Goal: Task Accomplishment & Management: Manage account settings

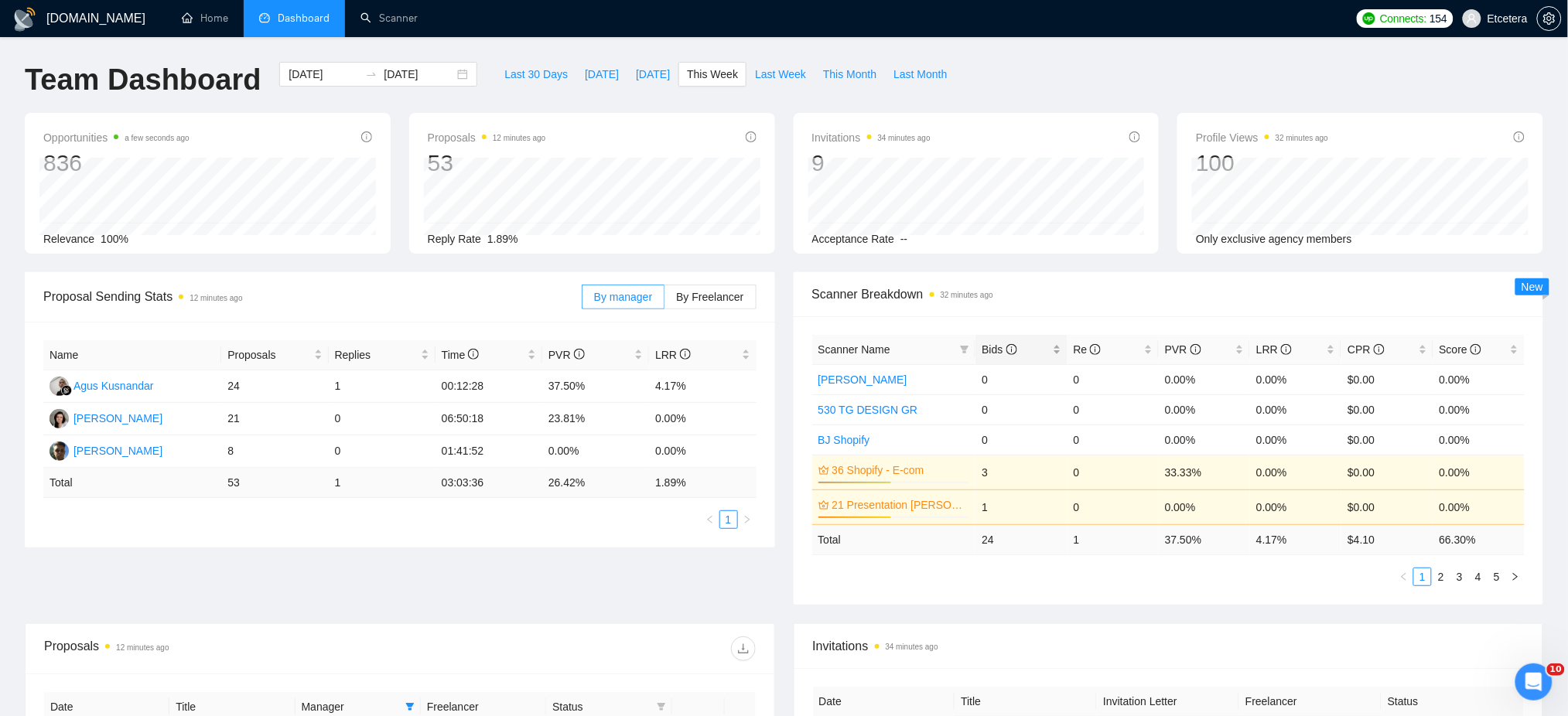
click at [1052, 342] on div "Bids" at bounding box center [1021, 349] width 79 height 17
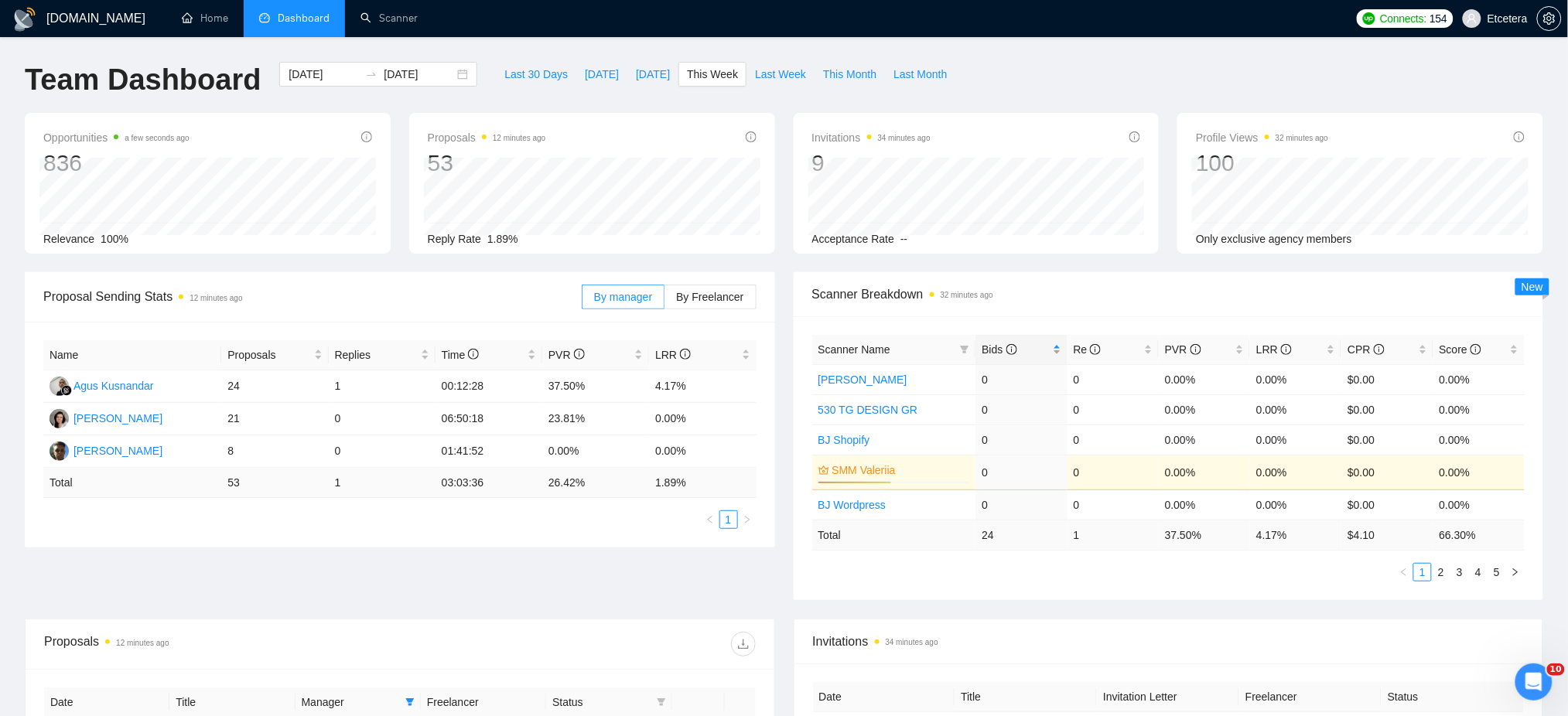
click at [1052, 344] on div "Bids" at bounding box center [1021, 349] width 79 height 17
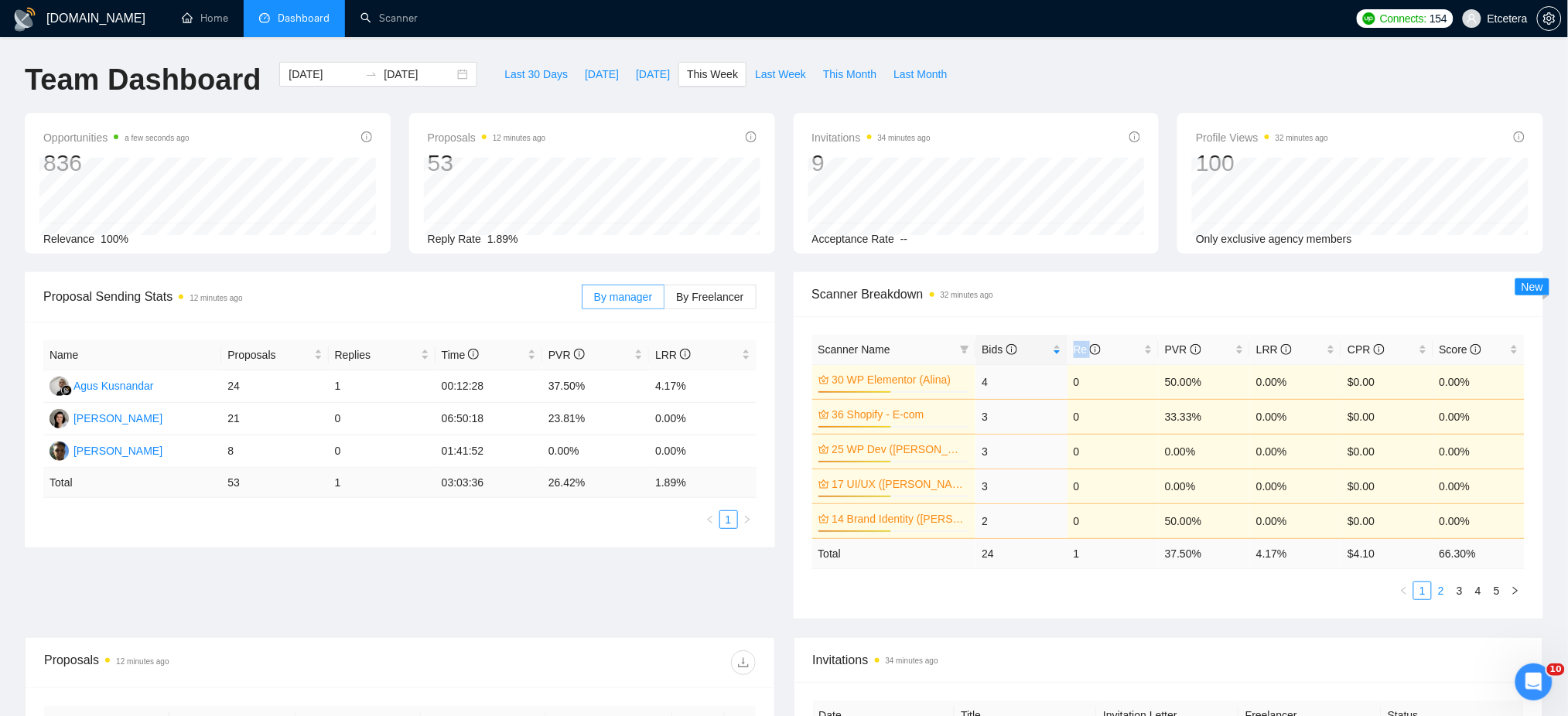
click at [1443, 593] on link "2" at bounding box center [1441, 590] width 17 height 17
click at [1461, 592] on link "3" at bounding box center [1459, 590] width 17 height 17
